Goal: Navigation & Orientation: Understand site structure

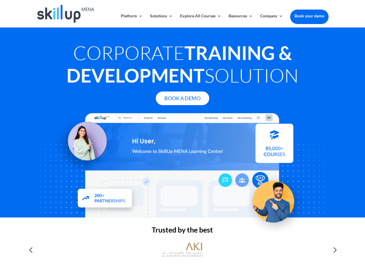
click at [183, 139] on div at bounding box center [182, 165] width 292 height 104
click at [161, 21] on link "Solutions" at bounding box center [161, 21] width 23 height 14
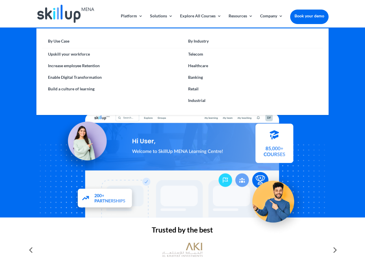
click at [200, 21] on link "Explore All Courses" at bounding box center [200, 21] width 41 height 14
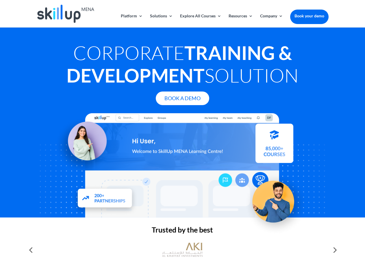
click at [240, 21] on link "Resources" at bounding box center [241, 21] width 24 height 14
click at [272, 21] on link "Company" at bounding box center [271, 21] width 23 height 14
click at [183, 250] on img at bounding box center [182, 250] width 40 height 20
